Goal: Task Accomplishment & Management: Use online tool/utility

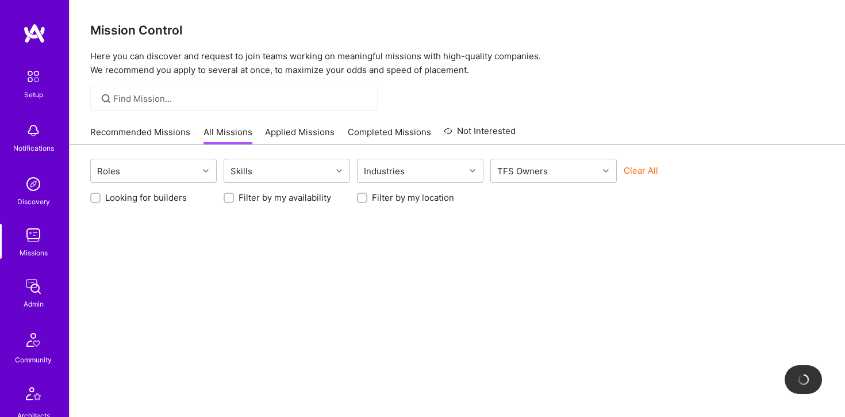
scroll to position [7, 0]
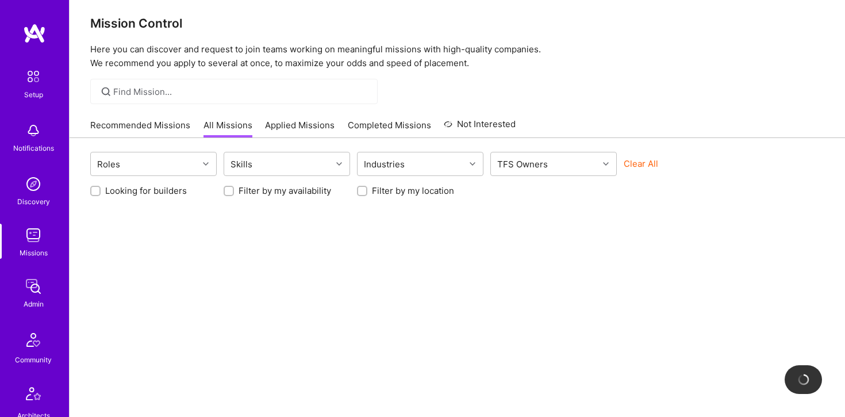
click at [224, 91] on input at bounding box center [241, 92] width 256 height 12
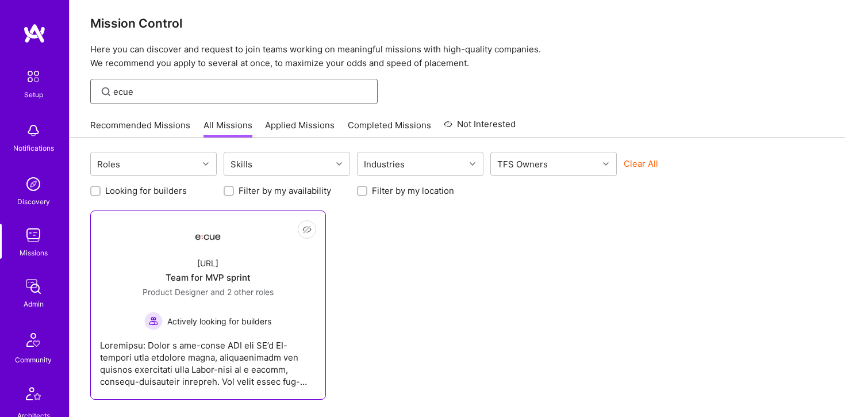
type input "ecue"
click at [228, 255] on div "Ecue.ai Team for MVP sprint Product Designer and 2 other roles Actively looking…" at bounding box center [208, 289] width 216 height 82
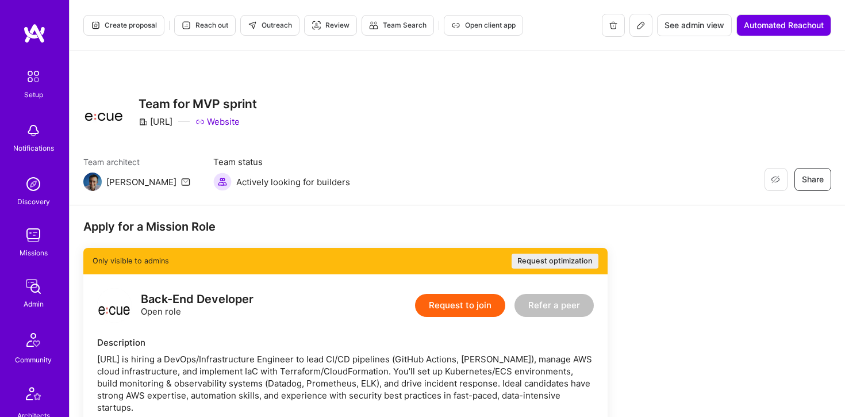
click at [640, 27] on icon at bounding box center [641, 25] width 7 height 7
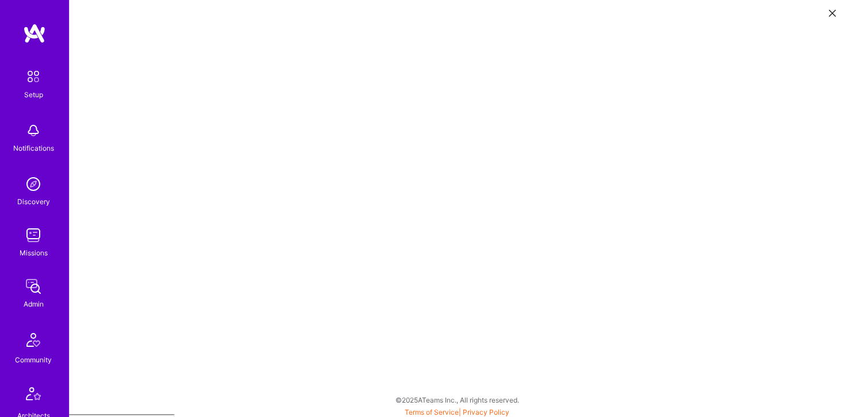
scroll to position [3, 0]
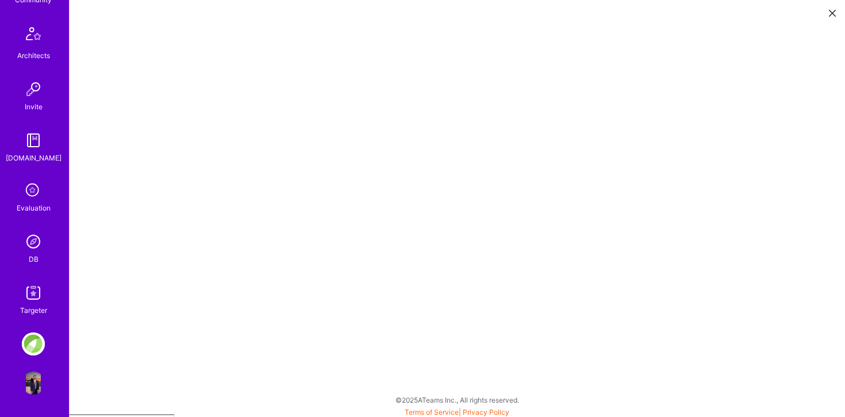
scroll to position [3, 0]
click at [34, 388] on img at bounding box center [33, 383] width 23 height 23
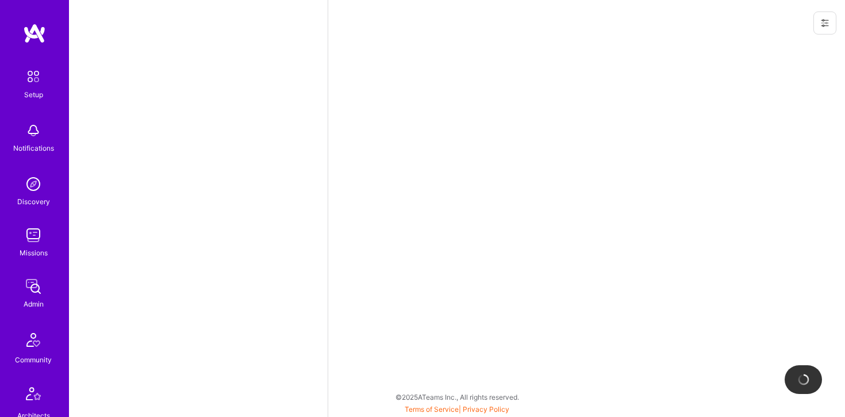
scroll to position [360, 0]
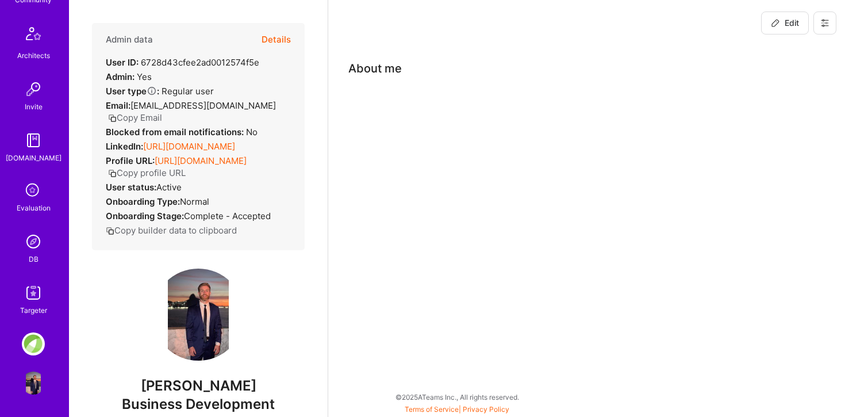
click at [36, 334] on img at bounding box center [33, 343] width 23 height 23
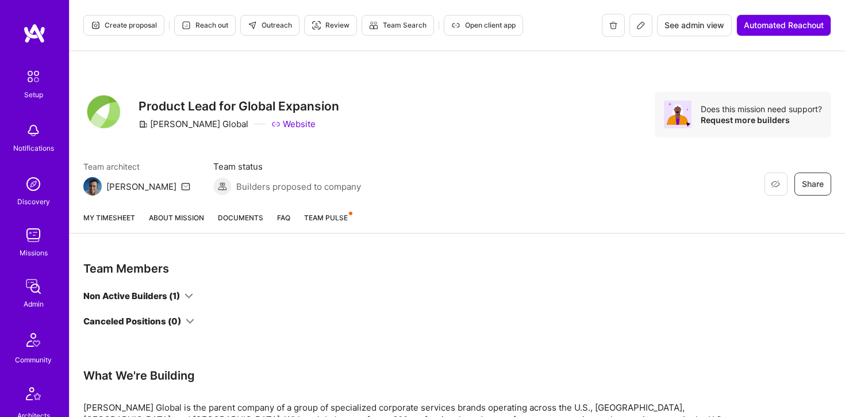
scroll to position [360, 0]
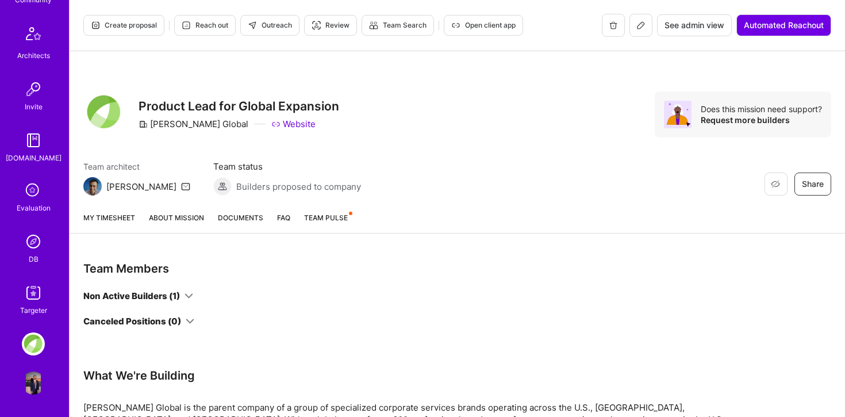
click at [42, 392] on img at bounding box center [33, 383] width 23 height 23
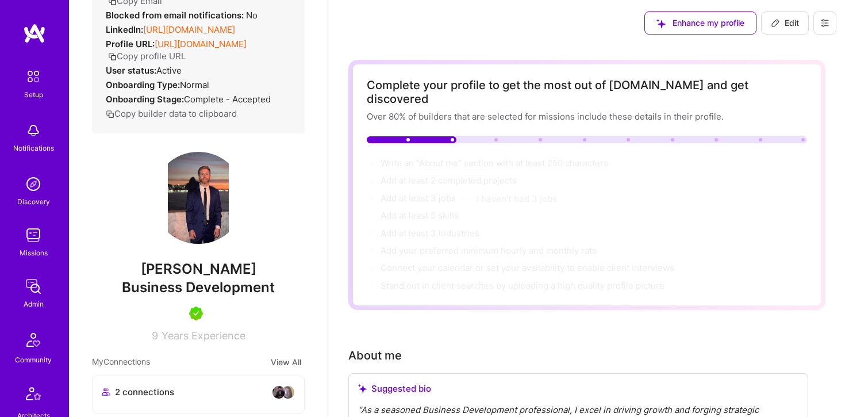
scroll to position [112, 0]
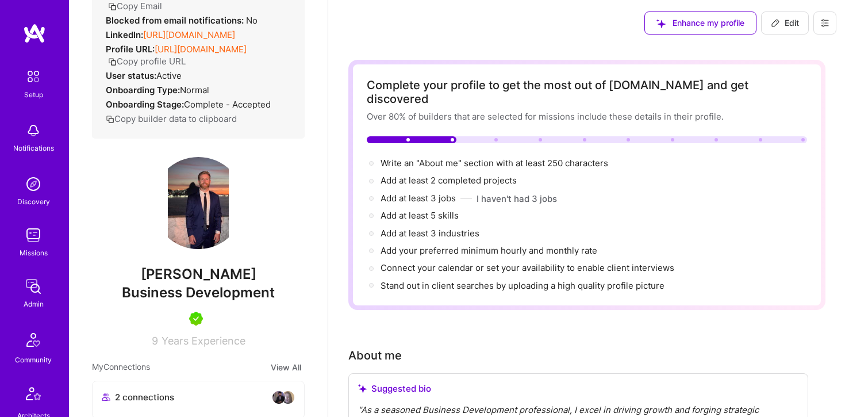
click at [38, 238] on img at bounding box center [33, 235] width 23 height 23
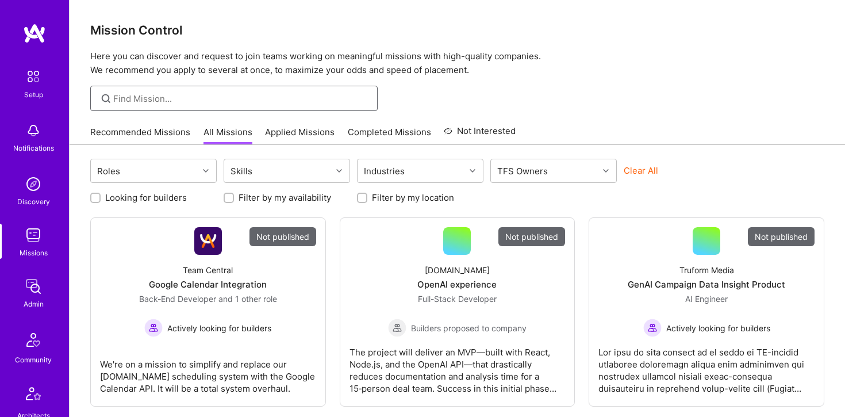
click at [159, 103] on input at bounding box center [241, 99] width 256 height 12
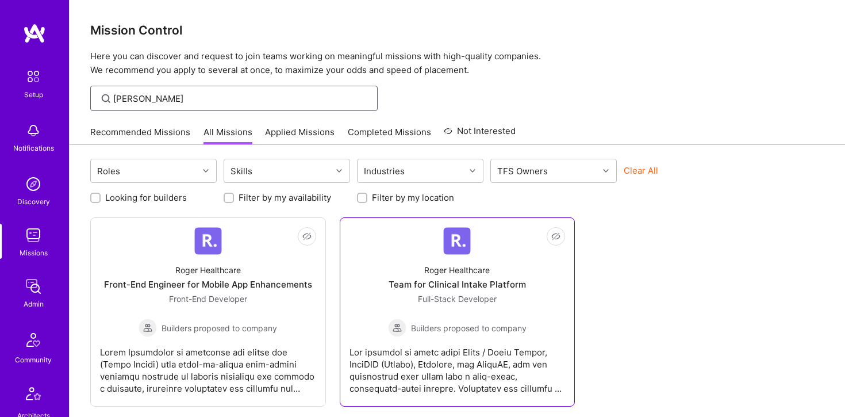
type input "Roger"
click at [461, 240] on img at bounding box center [457, 241] width 28 height 28
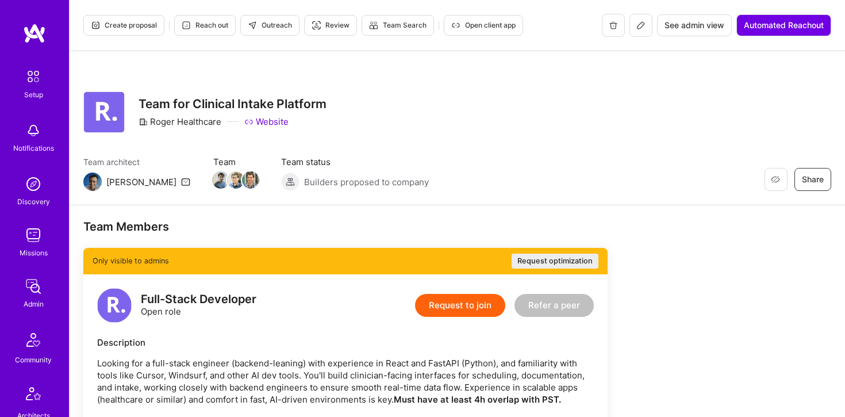
click at [644, 30] on button at bounding box center [641, 25] width 23 height 23
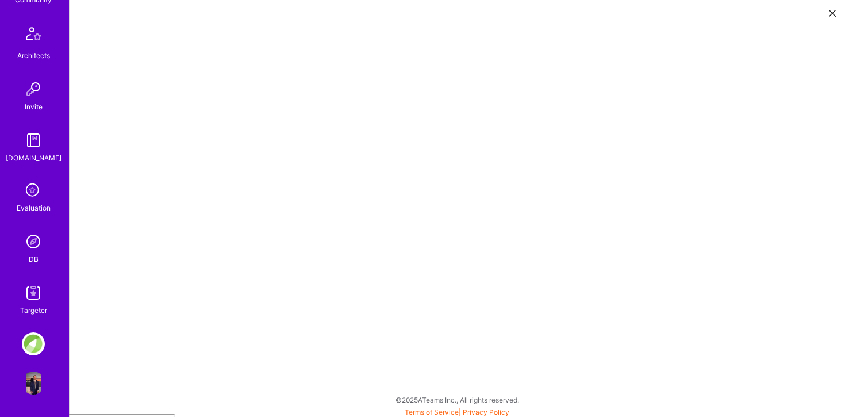
scroll to position [3, 0]
click at [33, 295] on img at bounding box center [33, 292] width 23 height 23
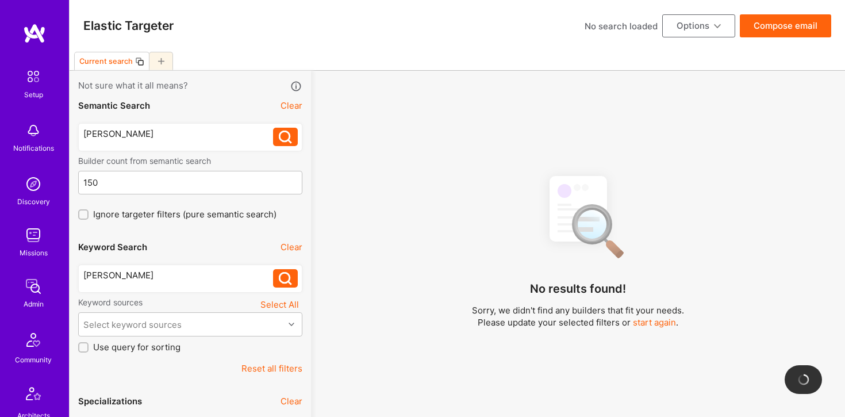
click at [288, 109] on button "Clear" at bounding box center [292, 105] width 22 height 12
click at [285, 246] on button "Clear" at bounding box center [292, 247] width 22 height 12
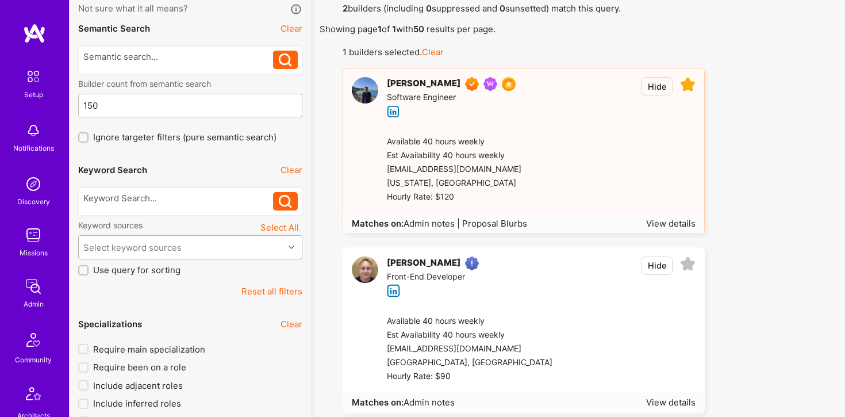
click at [218, 252] on div "Select keyword sources" at bounding box center [190, 247] width 224 height 24
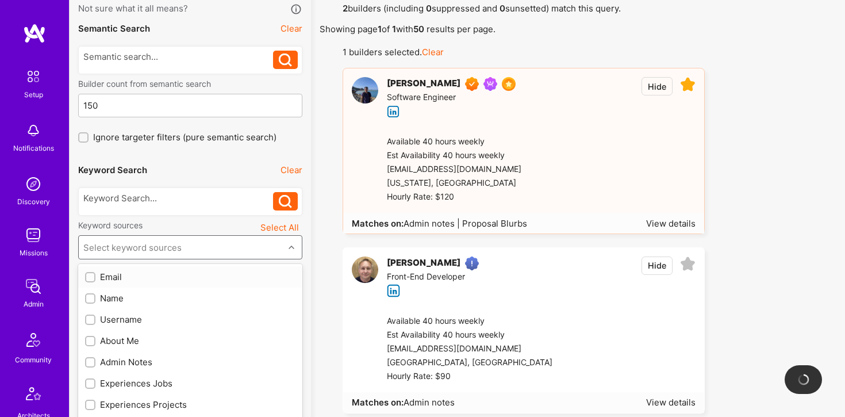
scroll to position [101, 0]
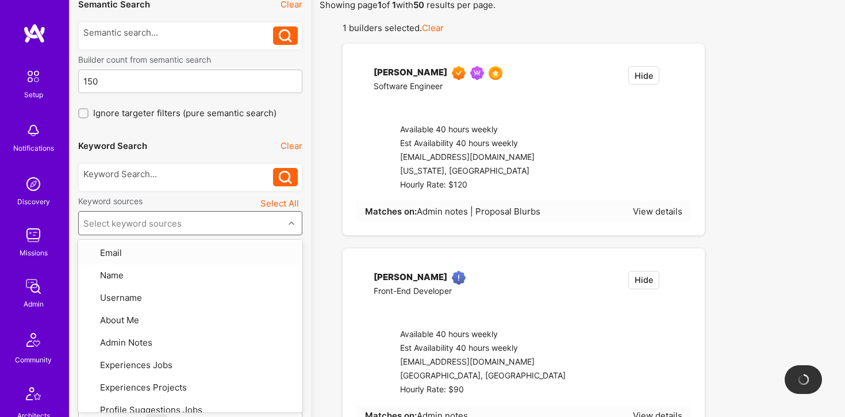
click at [221, 202] on div "Keyword sources Select All" at bounding box center [190, 204] width 224 height 16
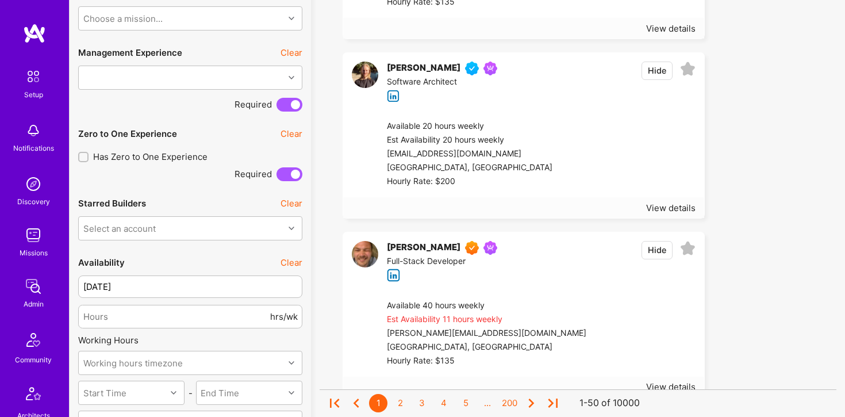
scroll to position [625, 0]
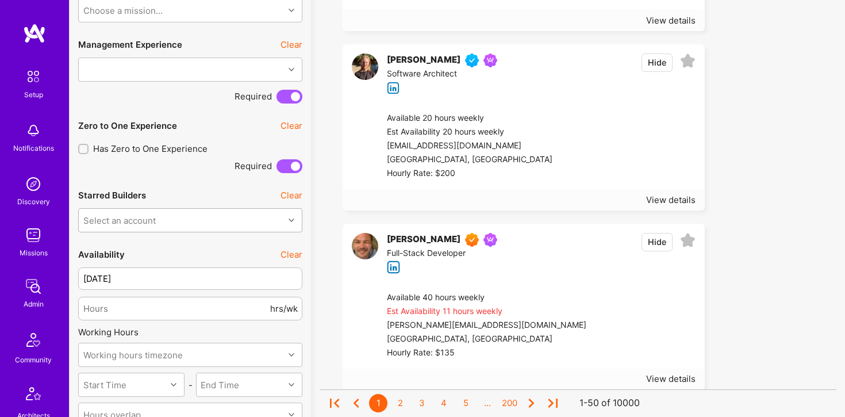
click at [198, 227] on div "Select an account" at bounding box center [181, 220] width 205 height 23
click at [204, 219] on div "Select an account" at bounding box center [181, 220] width 205 height 23
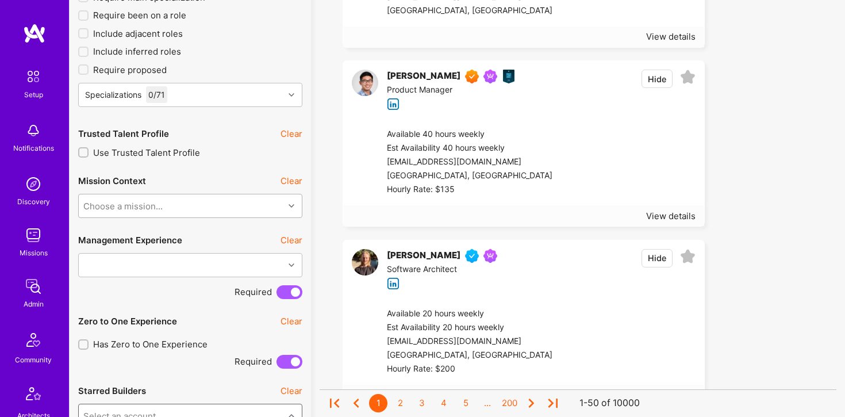
scroll to position [425, 0]
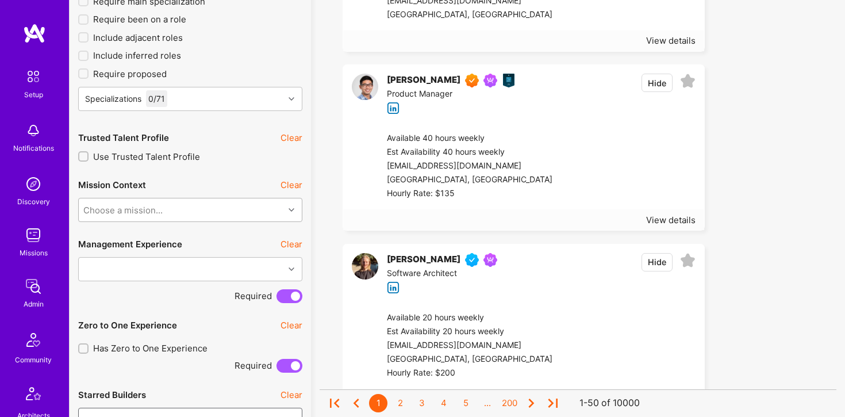
click at [200, 209] on div "Choose a mission..." at bounding box center [181, 209] width 205 height 23
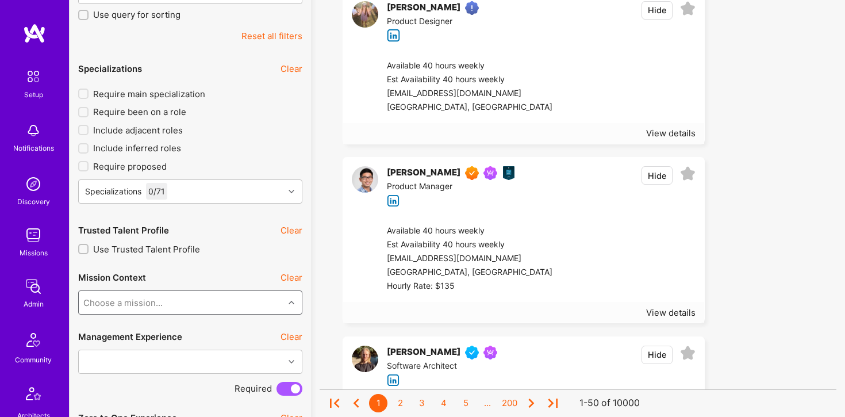
scroll to position [328, 0]
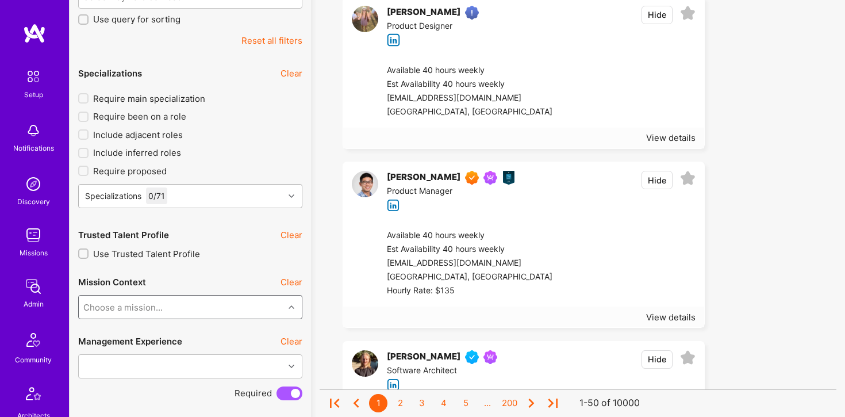
click at [206, 199] on div "Specializations 0 / 71" at bounding box center [181, 196] width 205 height 23
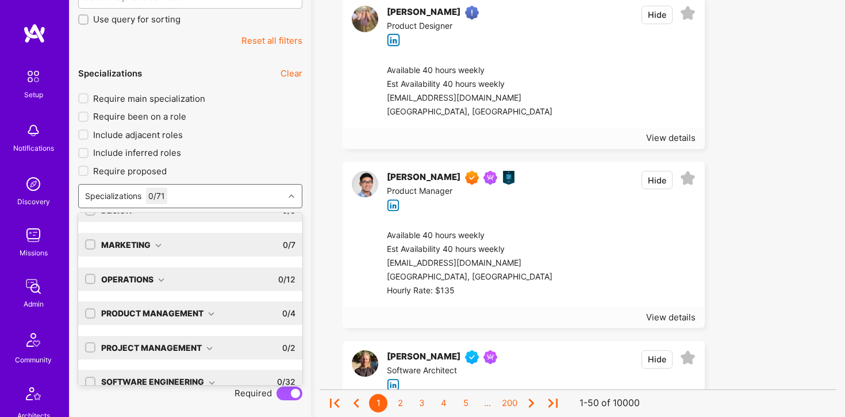
scroll to position [72, 0]
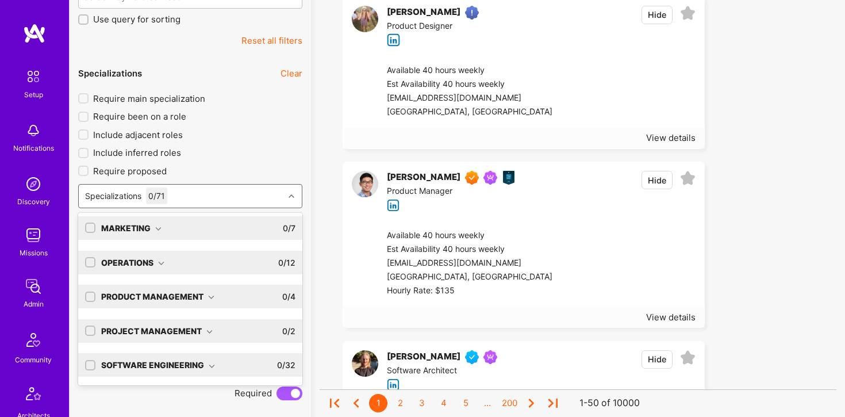
click at [166, 359] on div "Software Engineering" at bounding box center [158, 365] width 114 height 12
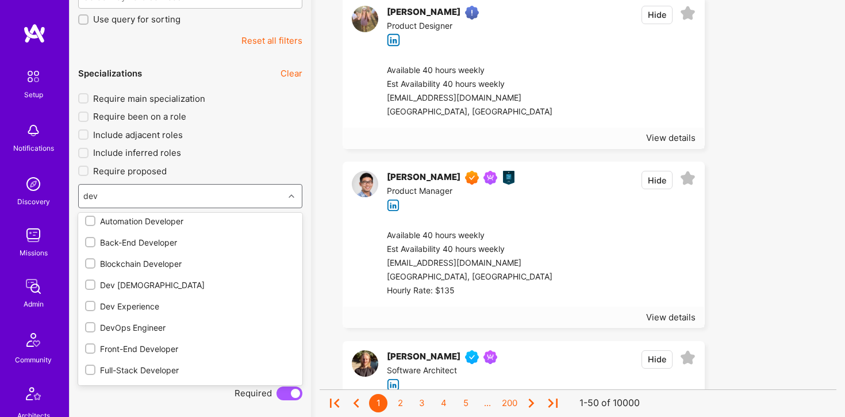
scroll to position [21, 0]
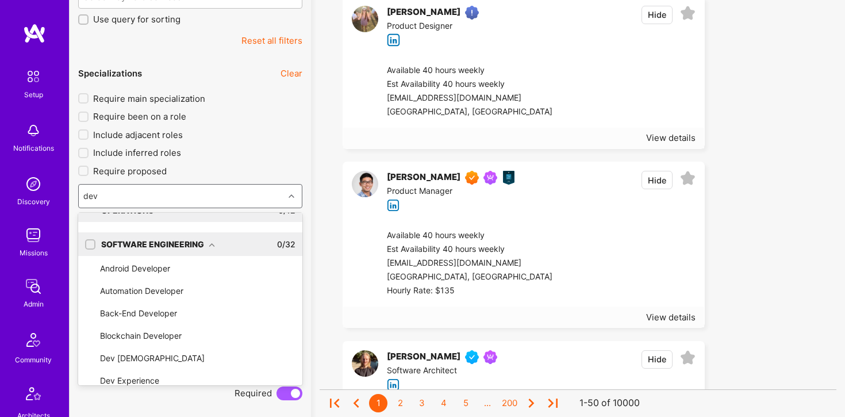
type input "devo"
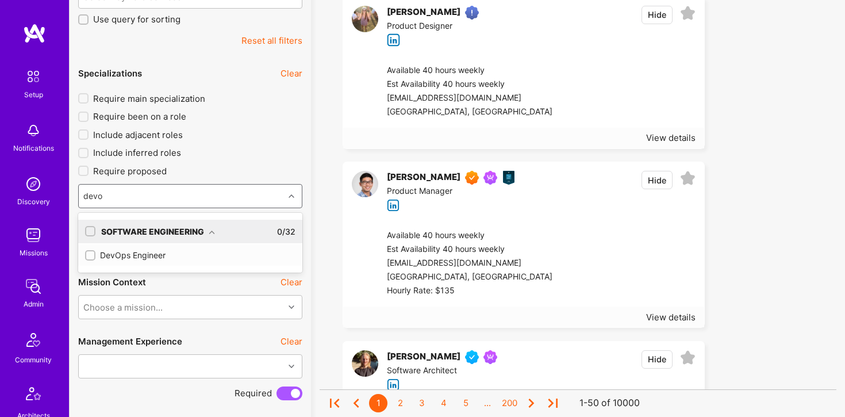
scroll to position [0, 0]
click at [97, 254] on div "DevOps Engineer" at bounding box center [190, 255] width 210 height 12
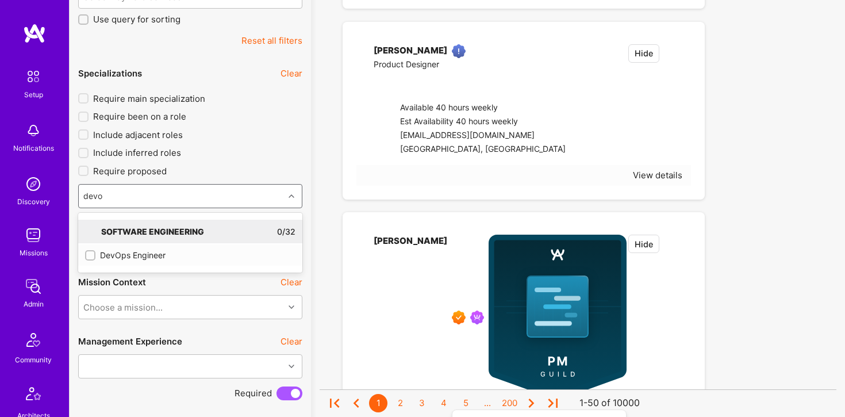
checkbox input "true"
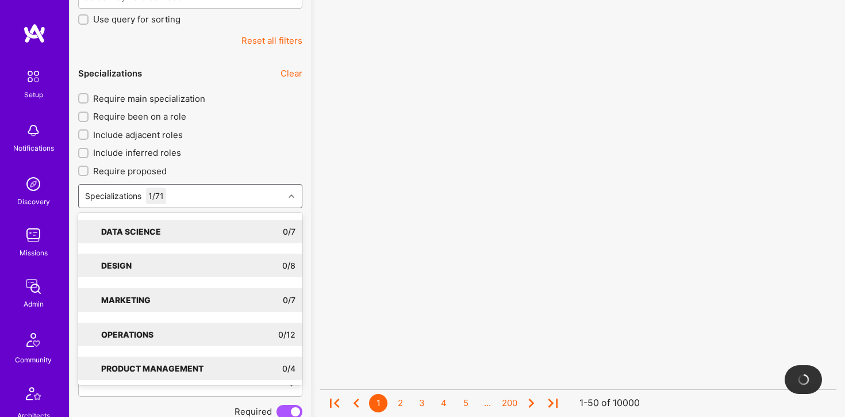
click at [345, 162] on div "No results found! Sorry, we didn't find any builders that fit your needs. Pleas…" at bounding box center [578, 5] width 517 height 334
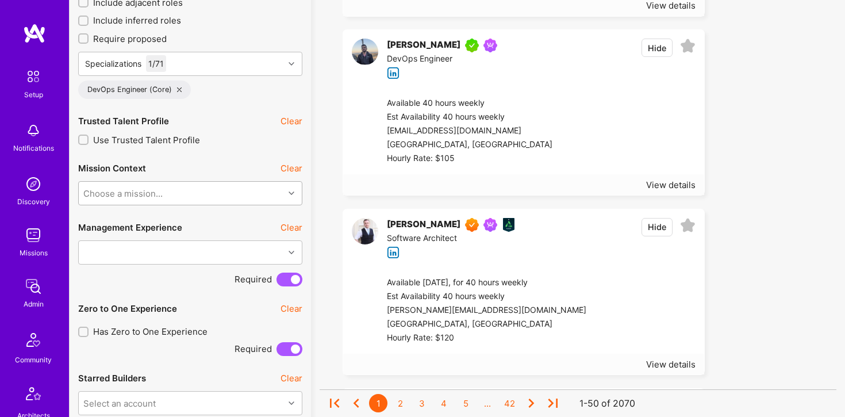
scroll to position [498, 0]
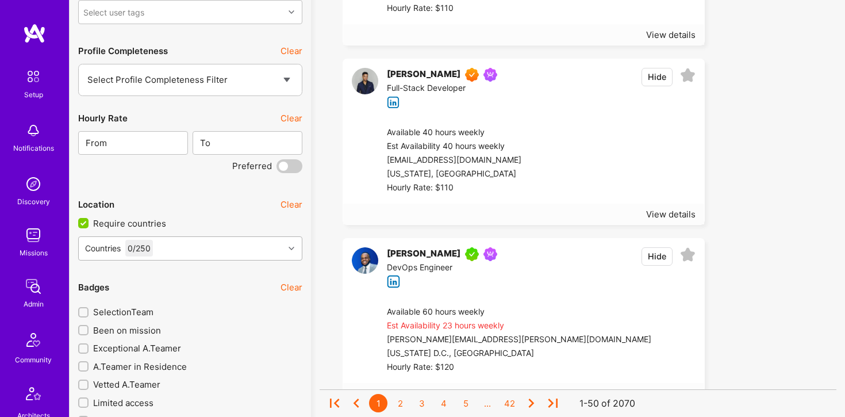
click at [184, 244] on div "Countries 0 / 250" at bounding box center [181, 248] width 205 height 23
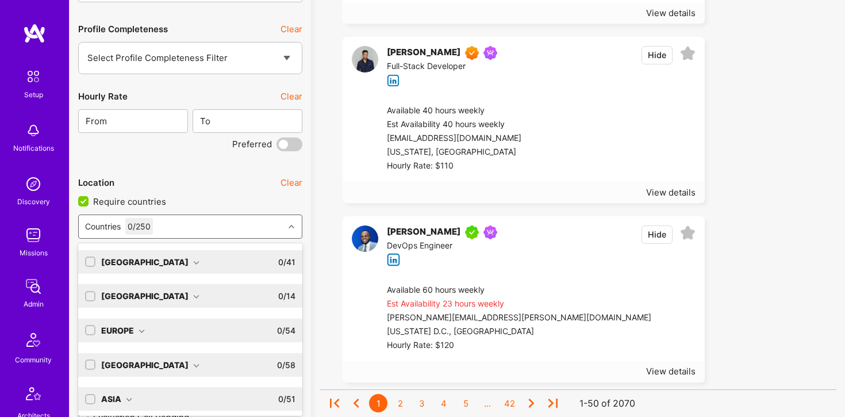
scroll to position [1709, 0]
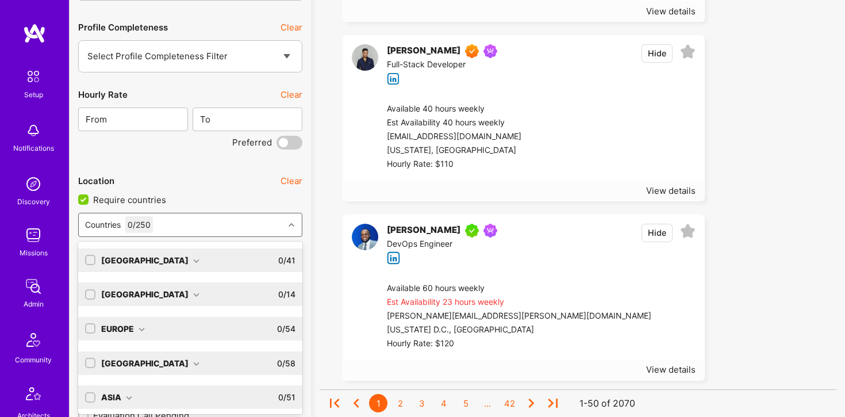
click at [90, 257] on input "checkbox" at bounding box center [91, 261] width 8 height 8
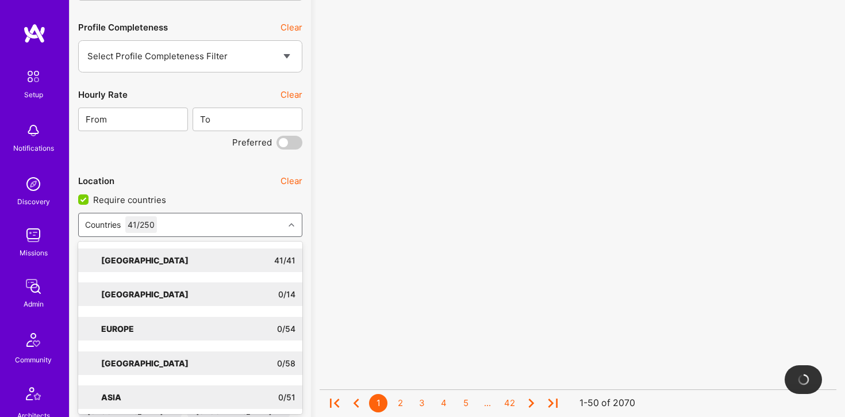
click at [227, 196] on label "Require countries" at bounding box center [190, 203] width 224 height 19
click at [90, 196] on input "Require countries" at bounding box center [84, 200] width 10 height 10
checkbox input "false"
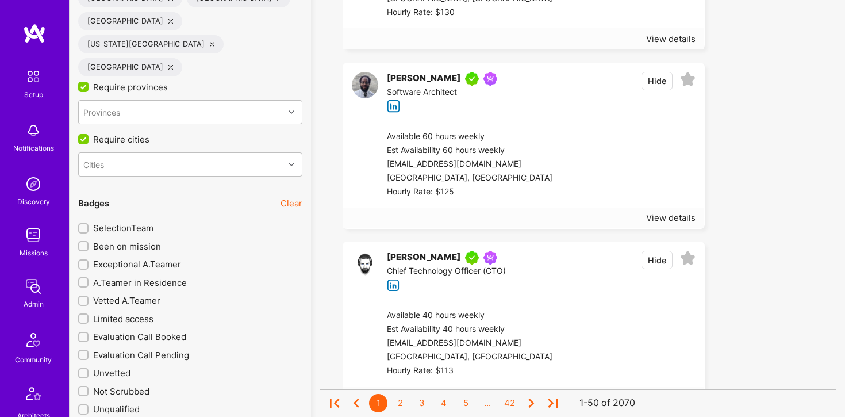
scroll to position [2415, 0]
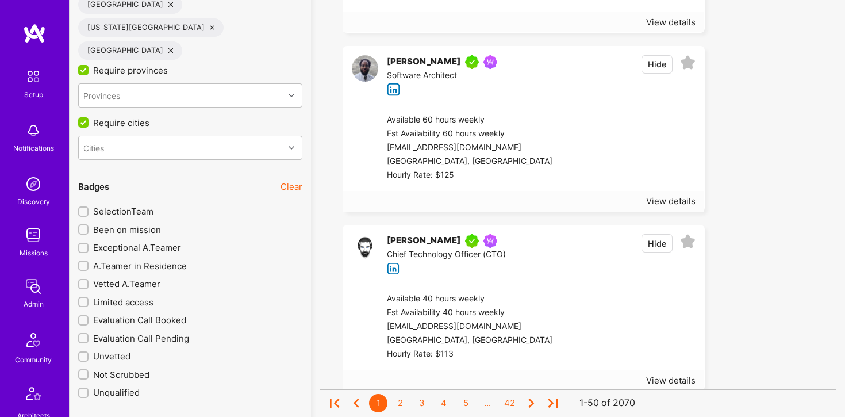
click at [82, 226] on input "Been on mission" at bounding box center [85, 230] width 8 height 8
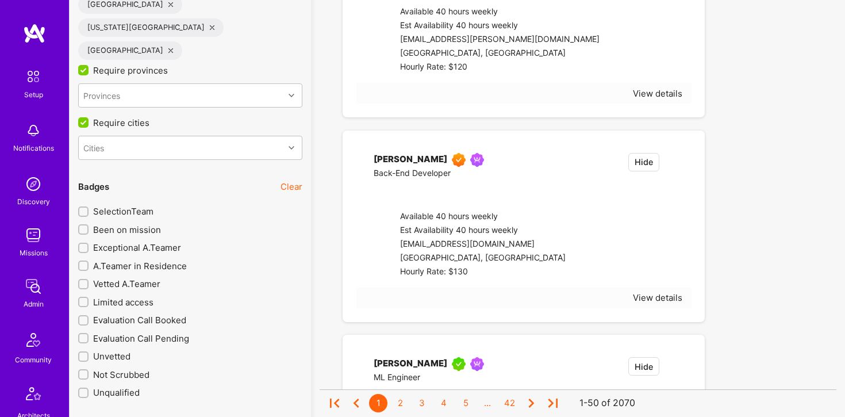
checkbox input "true"
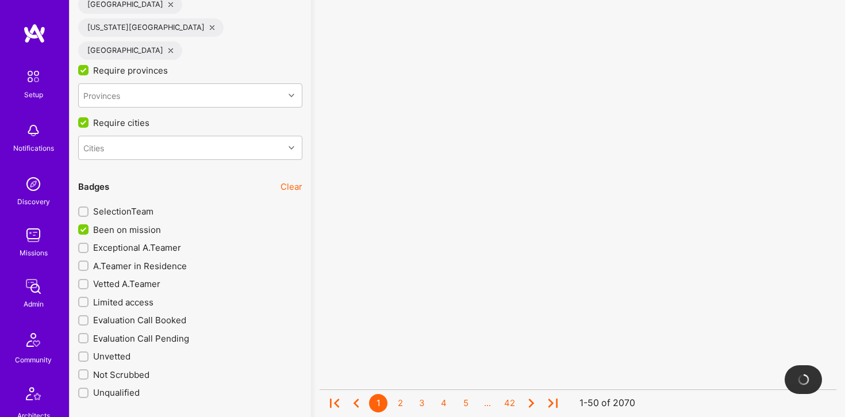
click at [88, 243] on div at bounding box center [83, 248] width 10 height 10
click at [88, 244] on input "Exceptional A.Teamer" at bounding box center [85, 248] width 8 height 8
checkbox input "true"
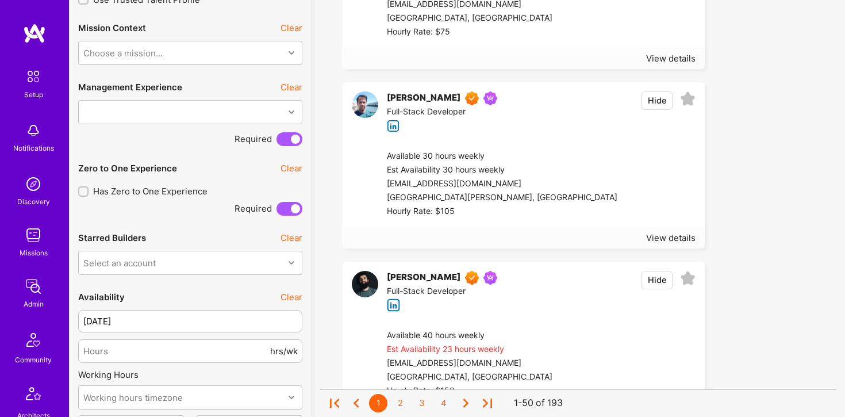
scroll to position [10, 0]
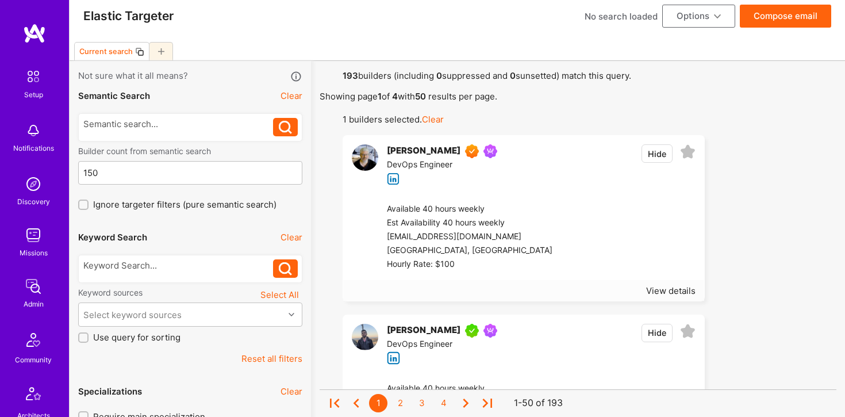
click at [574, 174] on div "Tom Quinn DevOps Engineer Hide" at bounding box center [523, 165] width 361 height 58
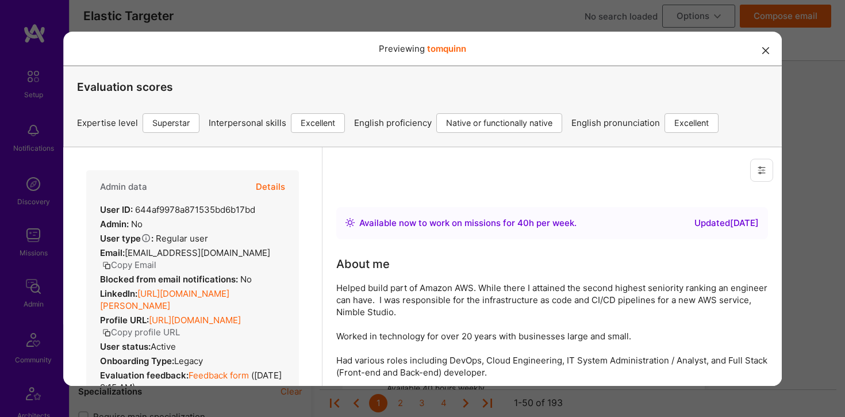
scroll to position [0, 0]
click at [768, 49] on icon "modal" at bounding box center [766, 50] width 7 height 7
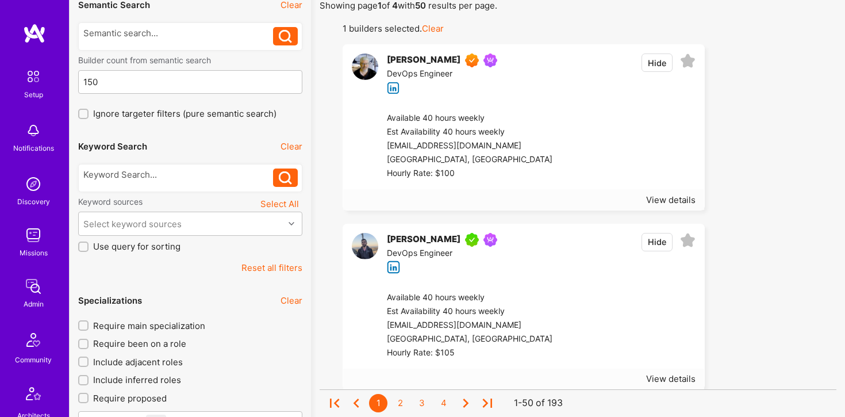
scroll to position [101, 0]
